Goal: Complete application form

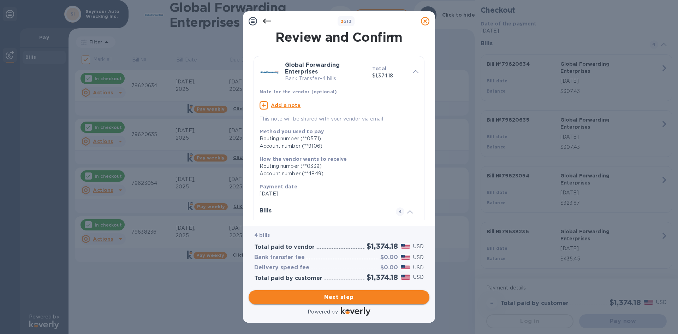
click at [338, 295] on span "Next step" at bounding box center [338, 297] width 169 height 8
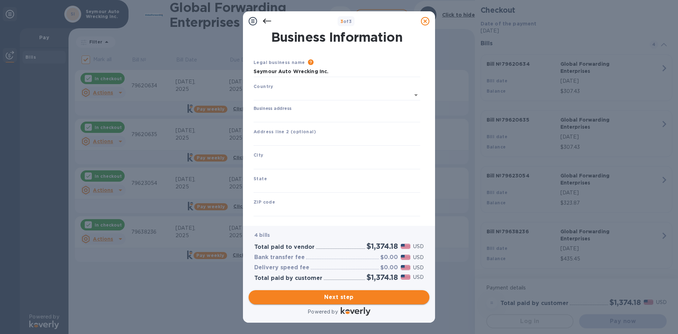
type input "[GEOGRAPHIC_DATA]"
click at [295, 116] on input "Business address" at bounding box center [336, 115] width 167 height 11
type input "[STREET_ADDRESS]"
click at [269, 157] on div "City" at bounding box center [337, 159] width 172 height 24
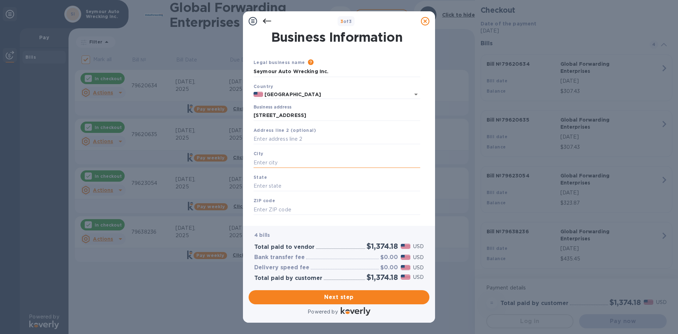
click at [269, 164] on input "text" at bounding box center [336, 162] width 167 height 11
type input "[PERSON_NAME]"
type input "CT"
type input "06483"
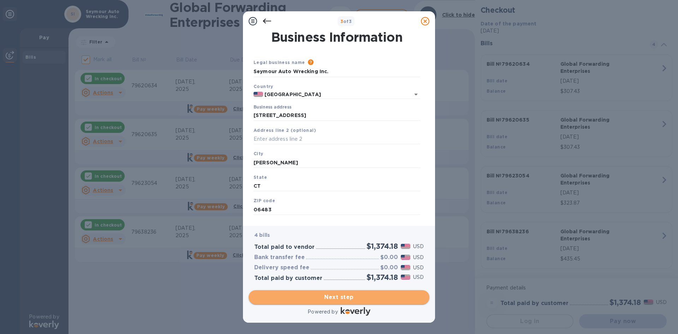
click at [322, 296] on span "Next step" at bounding box center [338, 297] width 169 height 8
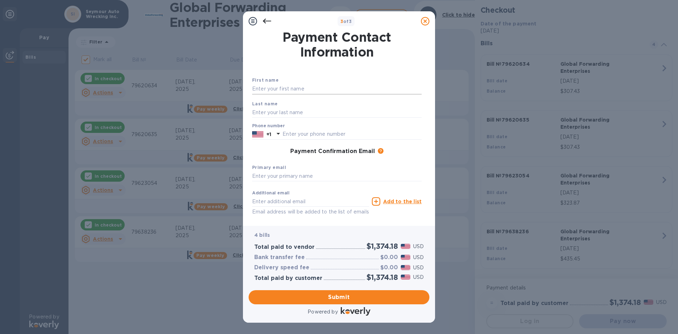
click at [295, 88] on input "text" at bounding box center [336, 89] width 169 height 11
type input "[PERSON_NAME]"
type input "2038882527"
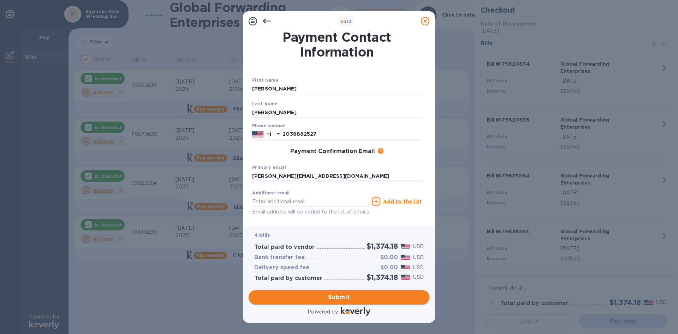
type input "[PERSON_NAME][EMAIL_ADDRESS][DOMAIN_NAME]"
click at [367, 302] on button "Submit" at bounding box center [338, 297] width 181 height 14
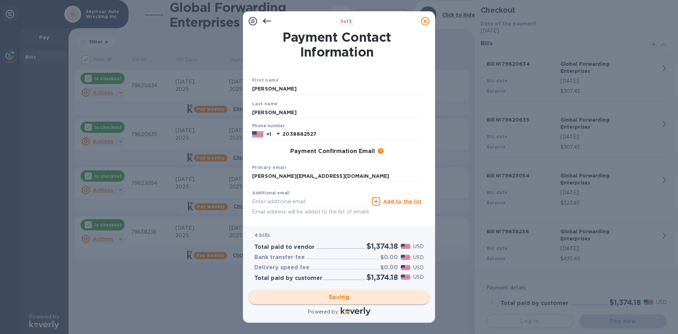
checkbox input "false"
